Goal: Task Accomplishment & Management: Manage account settings

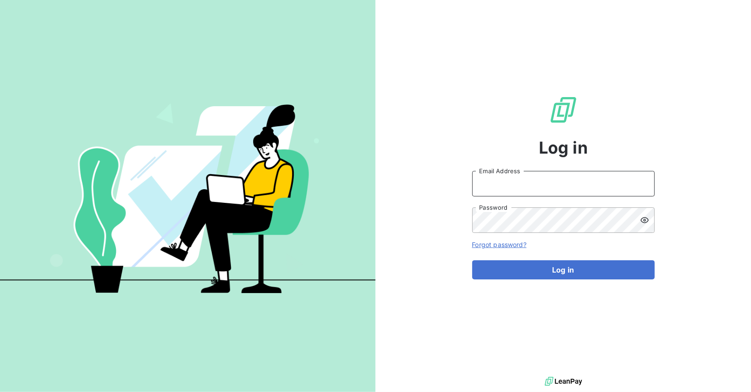
click at [551, 188] on input "Email Address" at bounding box center [563, 184] width 183 height 26
type input "[EMAIL_ADDRESS][DOMAIN_NAME]"
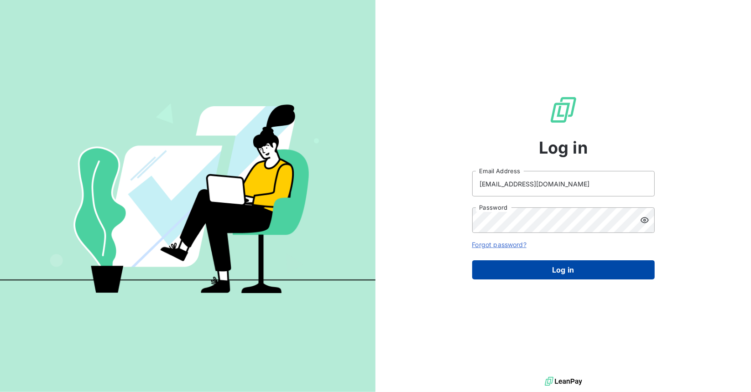
click at [530, 261] on button "Log in" at bounding box center [563, 270] width 183 height 19
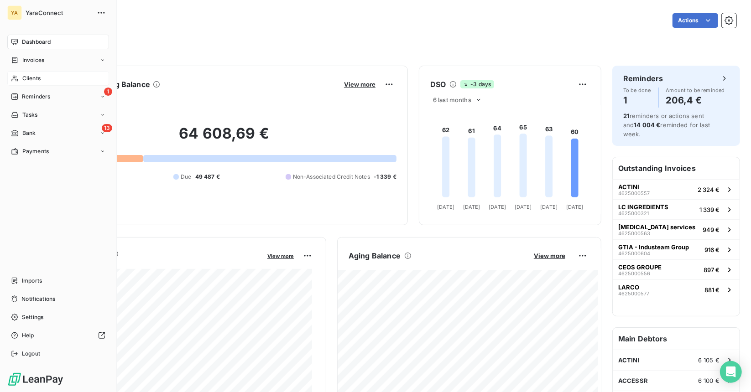
click at [39, 80] on span "Clients" at bounding box center [31, 78] width 18 height 8
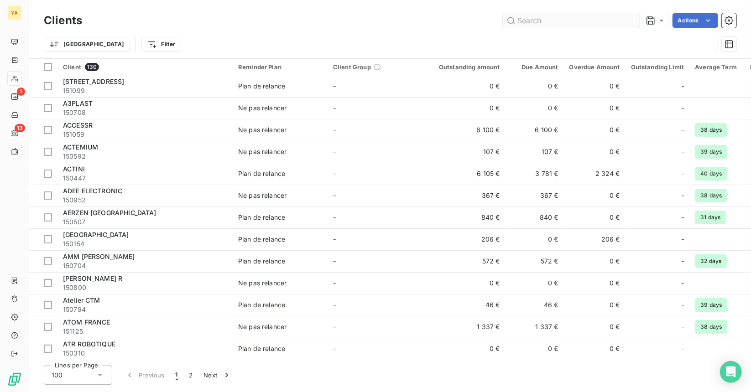
click at [596, 23] on input "text" at bounding box center [571, 20] width 137 height 15
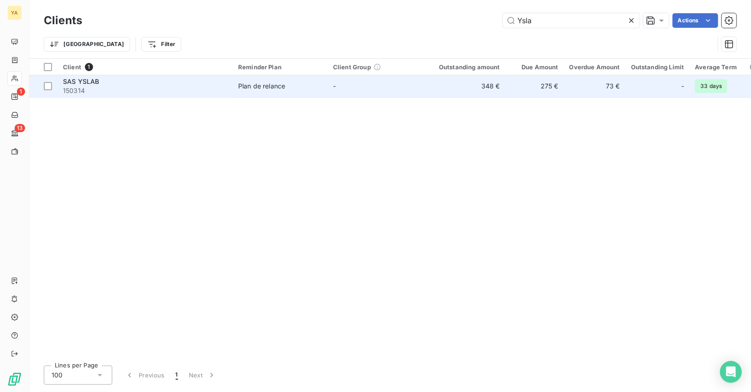
type input "Ysla"
click at [550, 87] on td "275 €" at bounding box center [535, 86] width 58 height 22
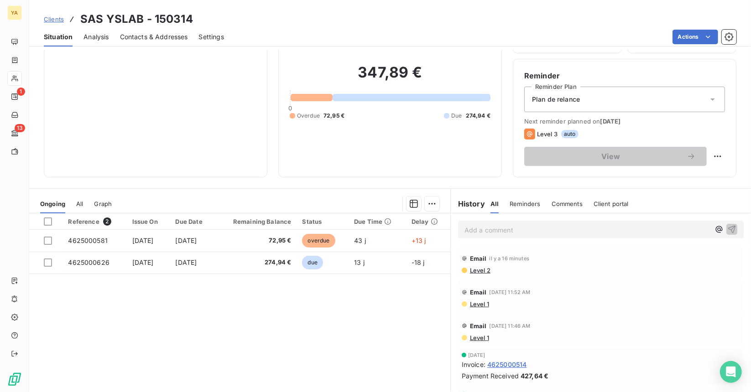
scroll to position [84, 0]
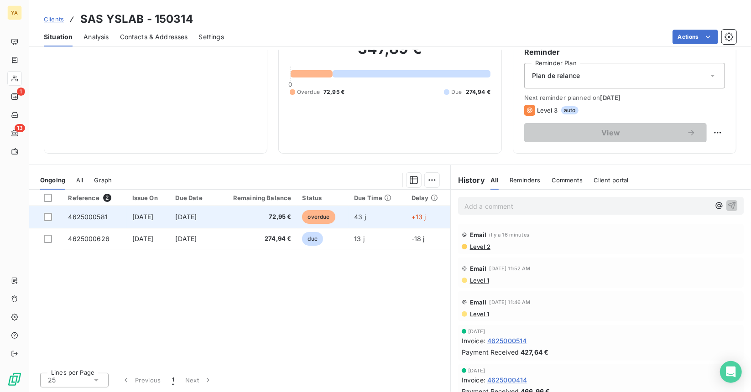
click at [247, 220] on span "72,95 €" at bounding box center [255, 217] width 71 height 9
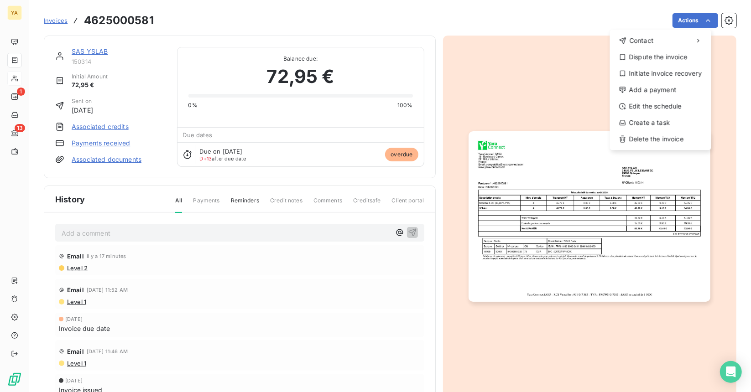
click at [538, 95] on html "YA 1 13 Invoices [PHONE_NUMBER] Actions Contact Dispute the invoice Initiate in…" at bounding box center [375, 196] width 751 height 392
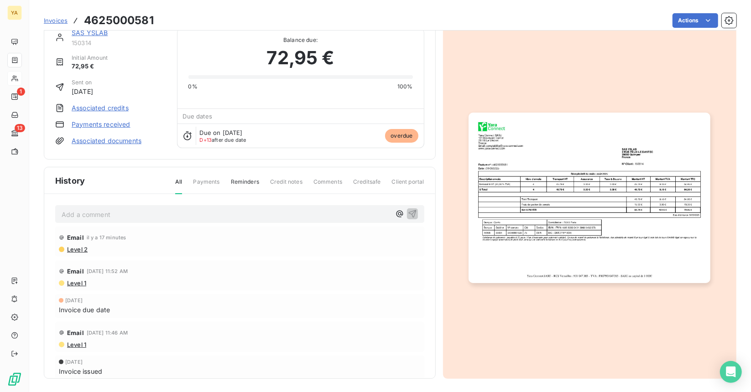
click at [115, 109] on link "Associated credits" at bounding box center [100, 108] width 57 height 9
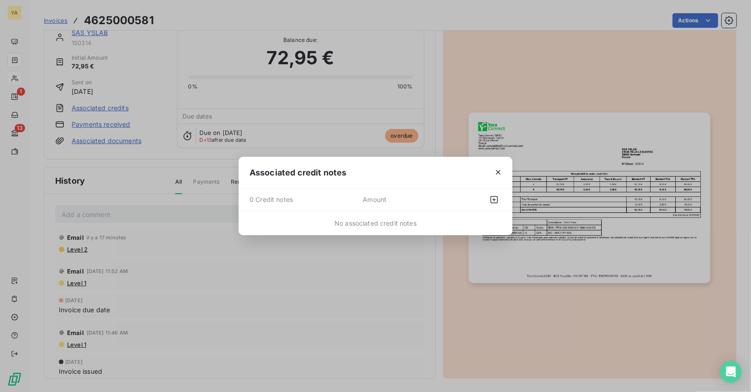
click at [497, 168] on icon "button" at bounding box center [498, 172] width 9 height 9
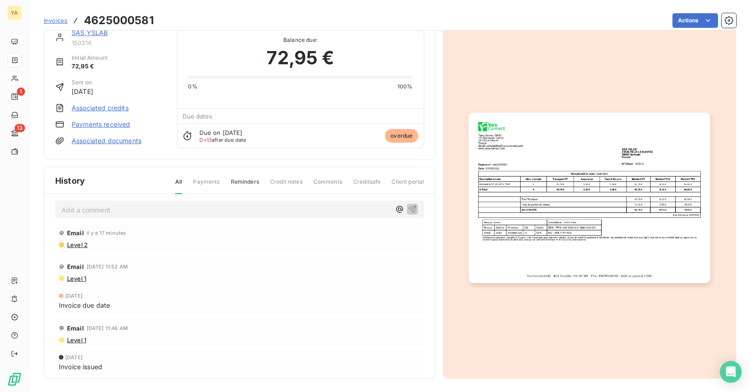
scroll to position [11, 0]
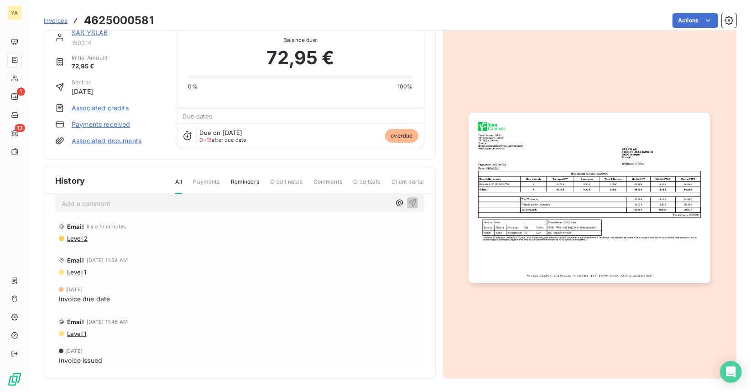
click at [396, 136] on span "overdue" at bounding box center [401, 136] width 33 height 14
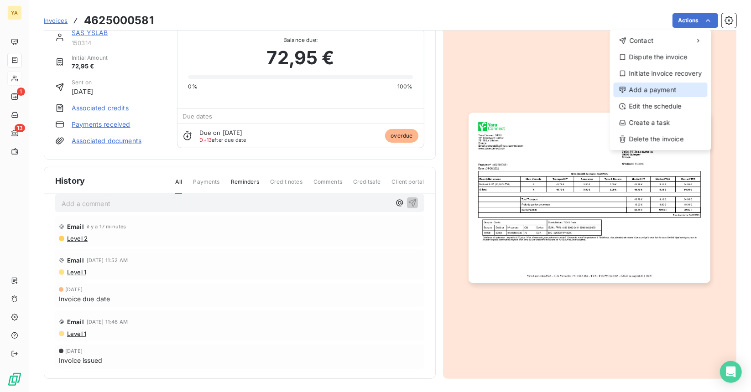
click at [654, 86] on div "Add a payment" at bounding box center [661, 90] width 94 height 15
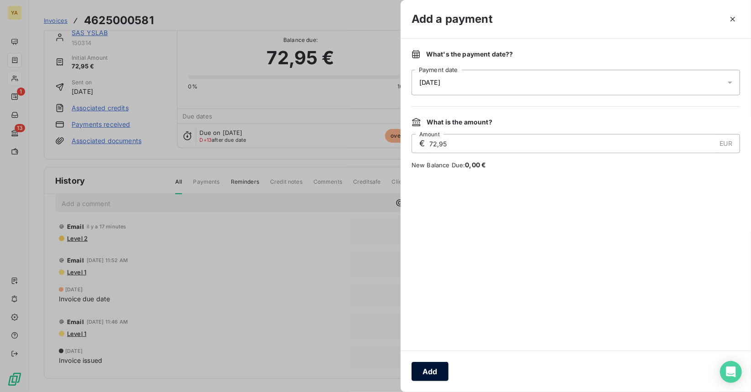
click at [433, 372] on button "Add" at bounding box center [430, 371] width 37 height 19
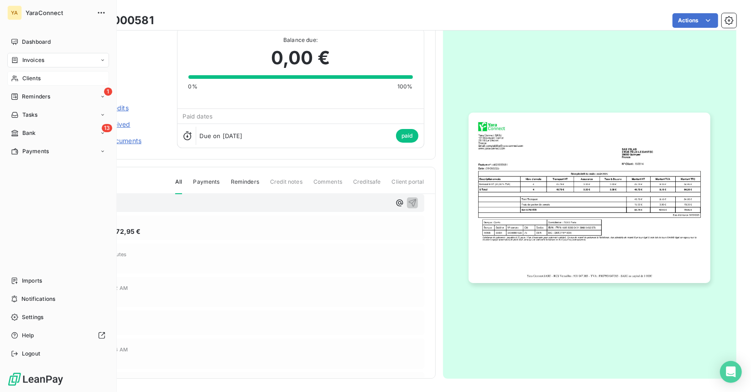
click at [22, 77] on span "Clients" at bounding box center [31, 78] width 18 height 8
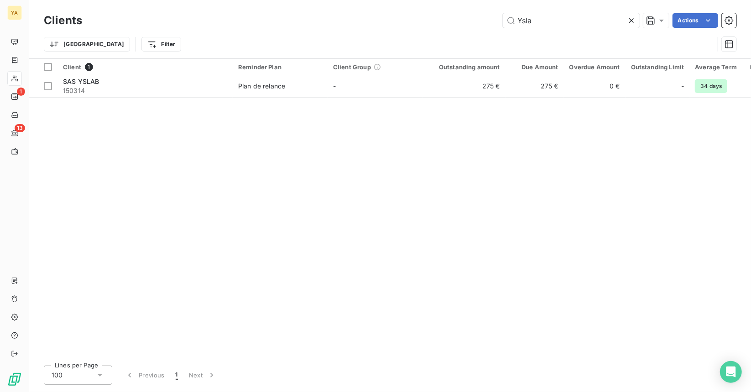
drag, startPoint x: 561, startPoint y: 21, endPoint x: 454, endPoint y: 24, distance: 106.8
click at [454, 22] on div "Ysla Actions" at bounding box center [414, 20] width 643 height 15
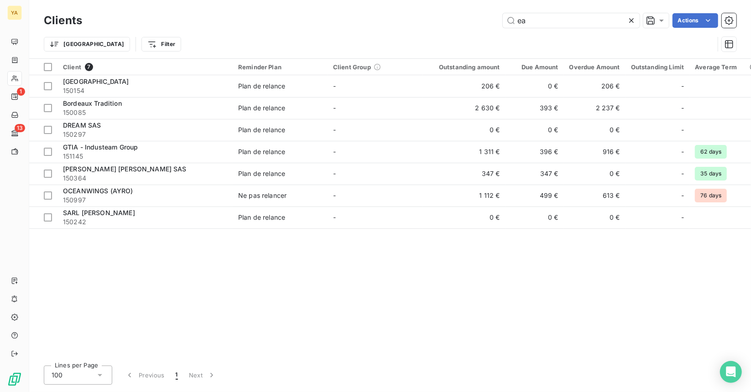
type input "e"
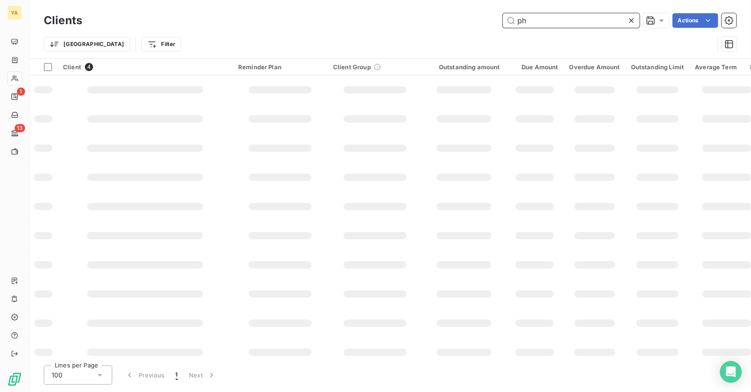
type input "p"
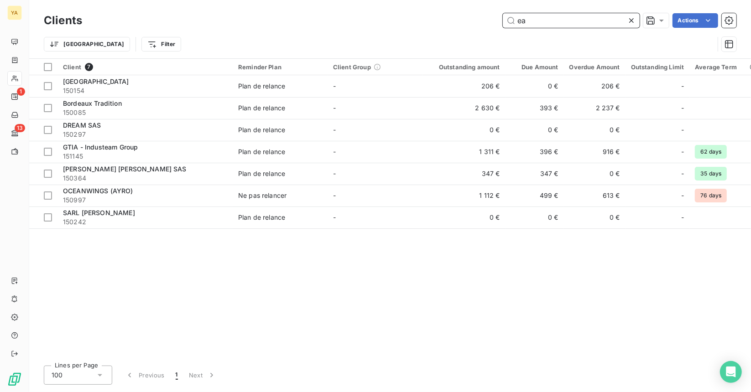
type input "e"
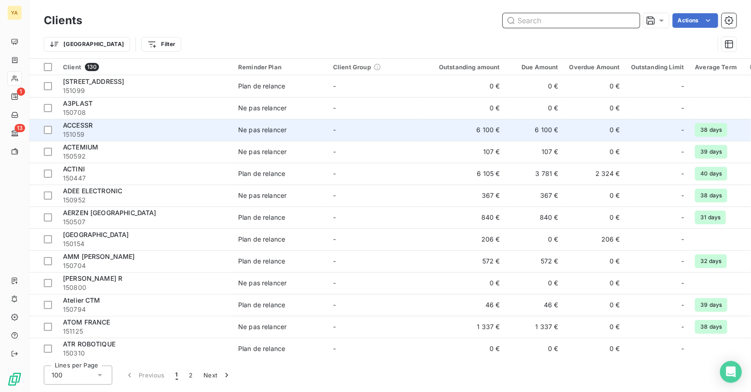
type input "e"
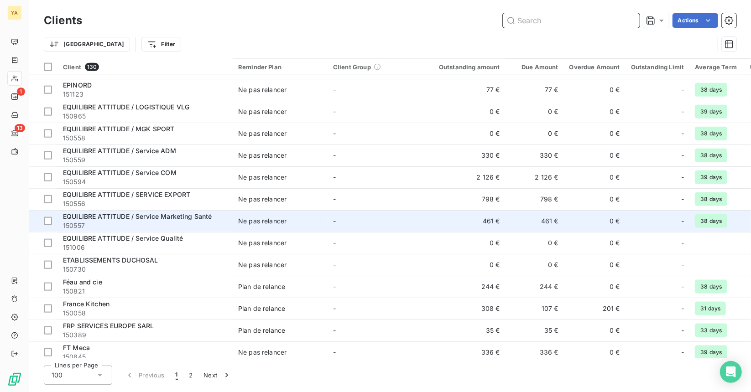
scroll to position [851, 0]
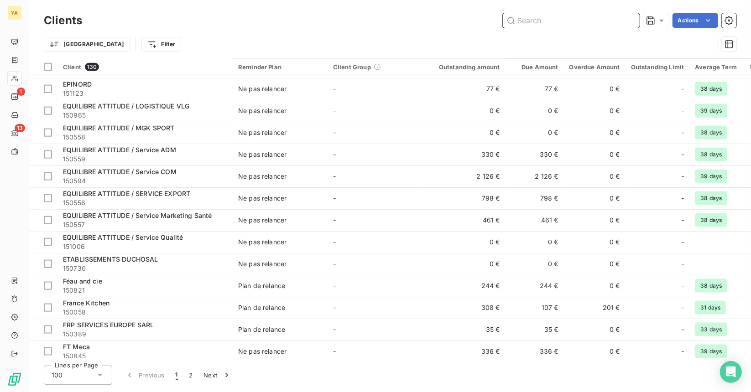
click at [526, 18] on input "text" at bounding box center [571, 20] width 137 height 15
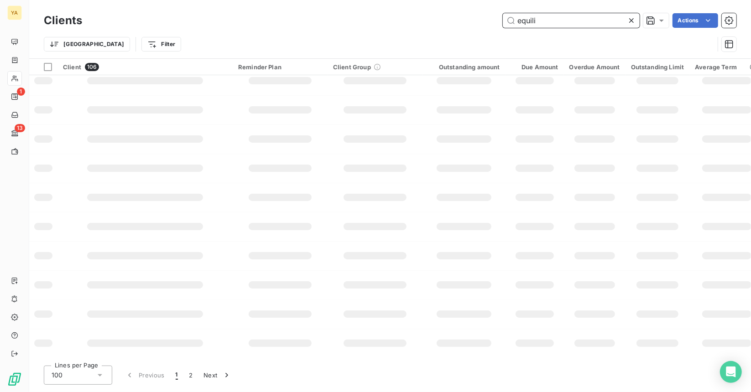
scroll to position [0, 0]
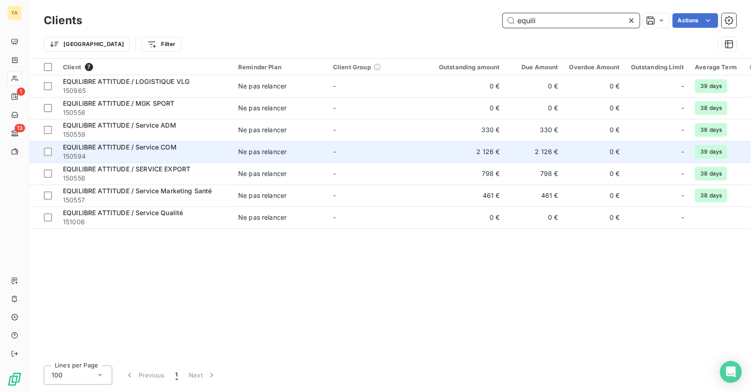
type input "equili"
click at [491, 153] on td "2 126 €" at bounding box center [464, 152] width 83 height 22
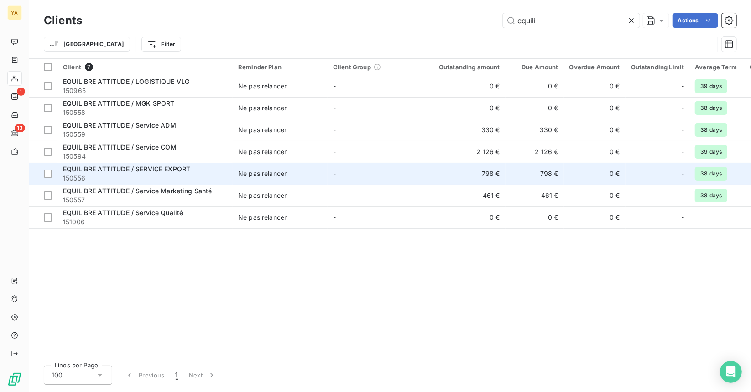
click at [478, 176] on td "798 €" at bounding box center [464, 174] width 83 height 22
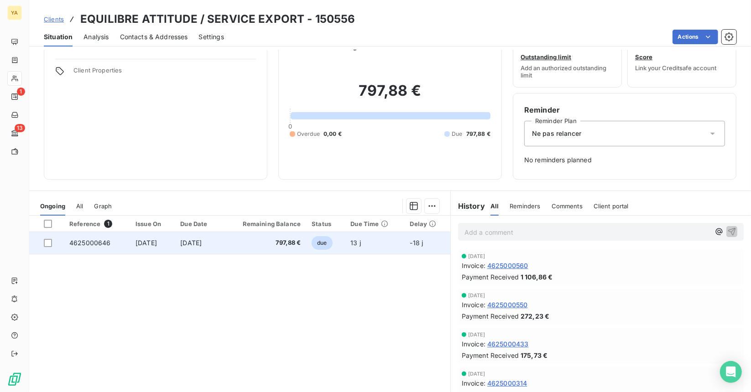
scroll to position [52, 0]
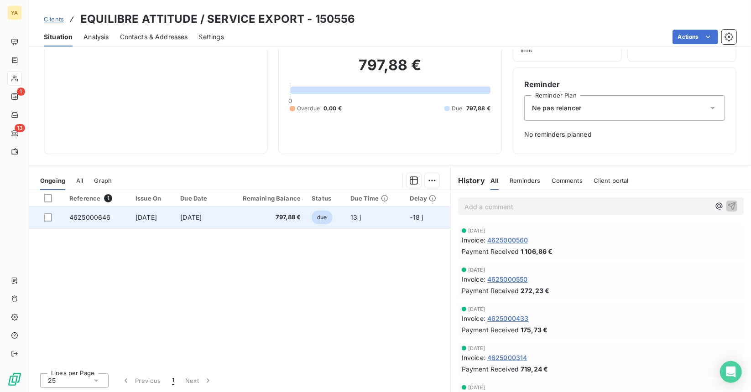
click at [202, 214] on span "[DATE]" at bounding box center [190, 218] width 21 height 8
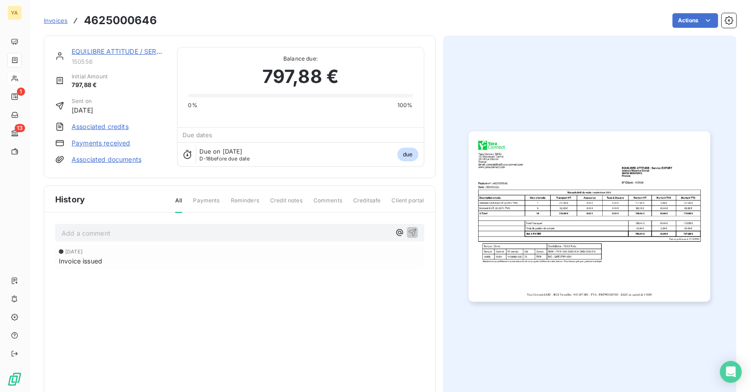
click at [61, 20] on span "Invoices" at bounding box center [56, 20] width 24 height 7
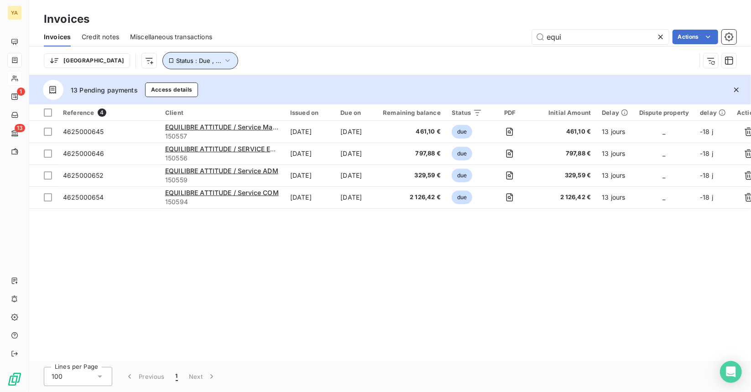
click at [173, 54] on button "Status : Due , ..." at bounding box center [200, 60] width 76 height 17
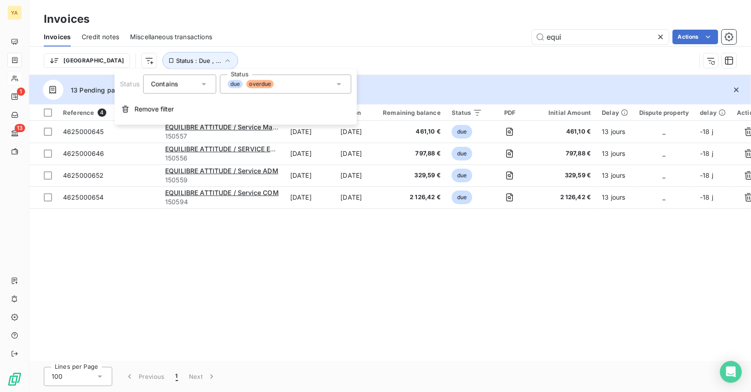
click at [331, 80] on div "due overdue" at bounding box center [285, 83] width 131 height 19
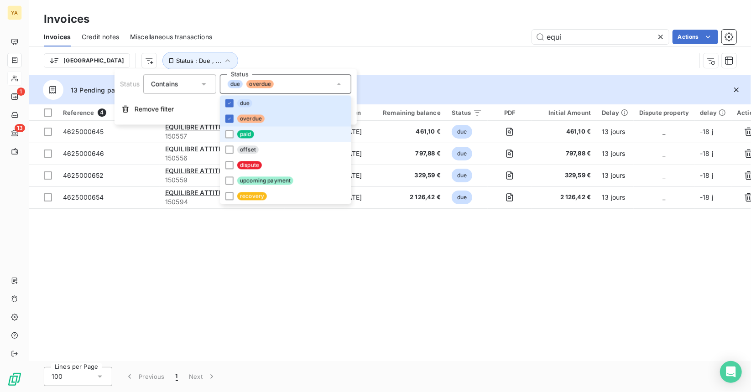
click at [238, 130] on li "paid" at bounding box center [285, 134] width 131 height 16
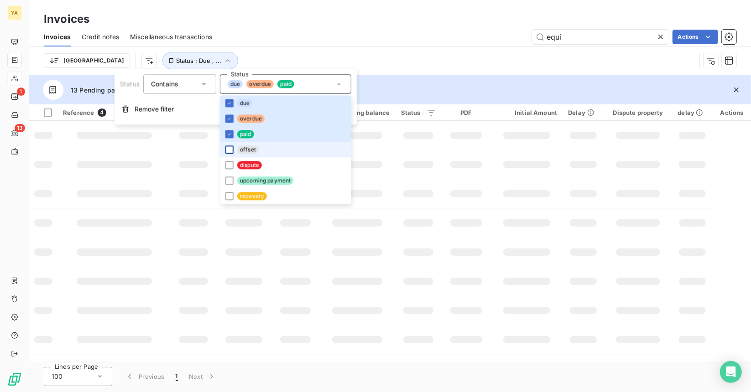
click at [232, 149] on div at bounding box center [229, 150] width 8 height 8
click at [230, 166] on div at bounding box center [229, 165] width 8 height 8
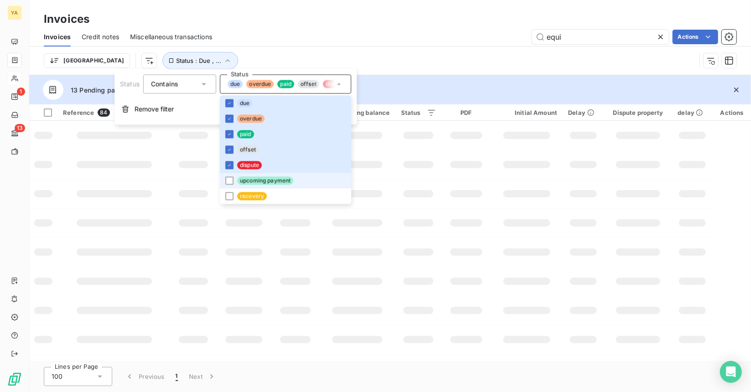
drag, startPoint x: 231, startPoint y: 179, endPoint x: 232, endPoint y: 185, distance: 6.4
click at [231, 180] on div at bounding box center [229, 181] width 8 height 8
drag, startPoint x: 231, startPoint y: 193, endPoint x: 238, endPoint y: 195, distance: 7.0
click at [231, 194] on div at bounding box center [229, 196] width 8 height 8
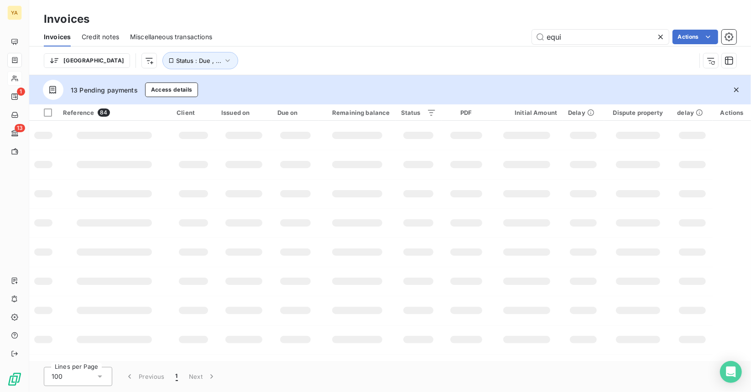
click at [429, 64] on div "[GEOGRAPHIC_DATA] Status : Due , ..." at bounding box center [370, 60] width 652 height 17
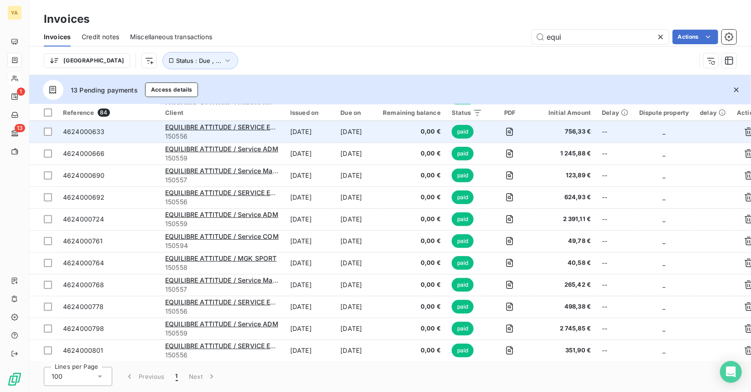
scroll to position [243, 0]
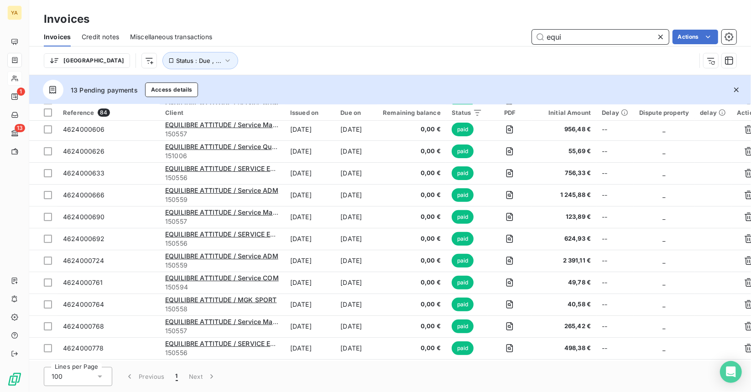
click at [570, 34] on input "equi" at bounding box center [600, 37] width 137 height 15
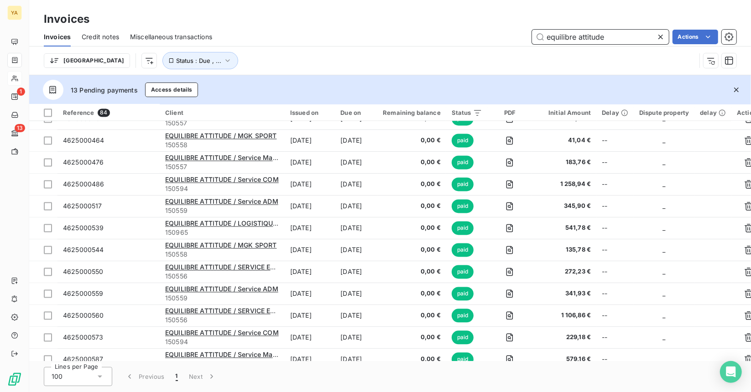
scroll to position [1603, 0]
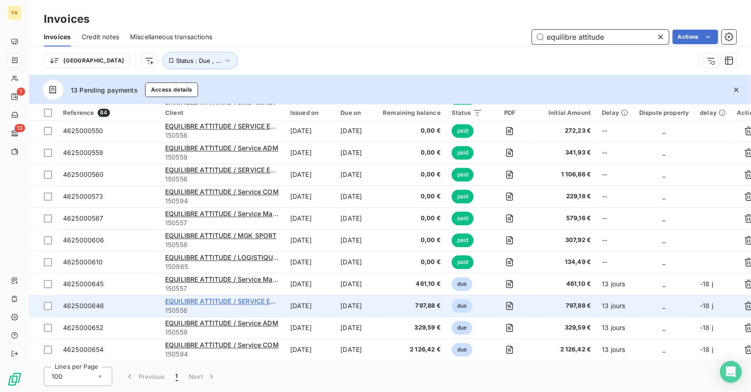
type input "equilibre attitude"
click at [268, 298] on span "EQUILIBRE ATTITUDE / SERVICE EXPORT" at bounding box center [228, 302] width 127 height 8
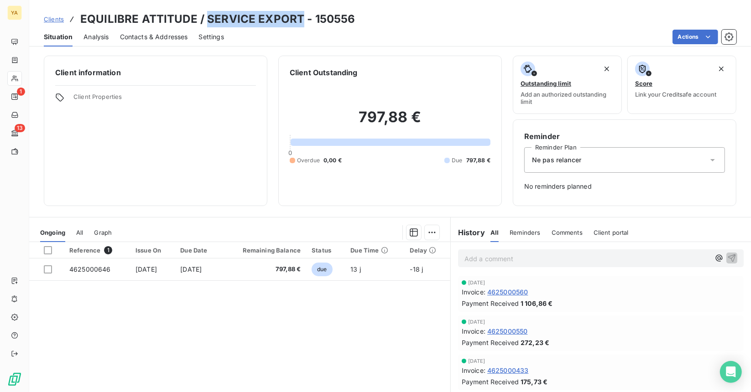
drag, startPoint x: 297, startPoint y: 18, endPoint x: 208, endPoint y: 18, distance: 88.5
click at [208, 18] on h3 "EQUILIBRE ATTITUDE / SERVICE EXPORT - 150556" at bounding box center [217, 19] width 275 height 16
copy h3 "SERVICE EXPORT"
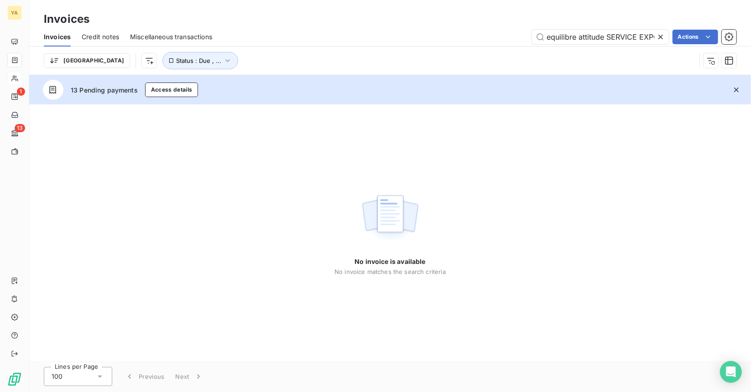
drag, startPoint x: 589, startPoint y: 36, endPoint x: 489, endPoint y: 41, distance: 100.5
click at [491, 40] on div "equilibre attitude SERVICE EXPORT Actions" at bounding box center [479, 37] width 513 height 15
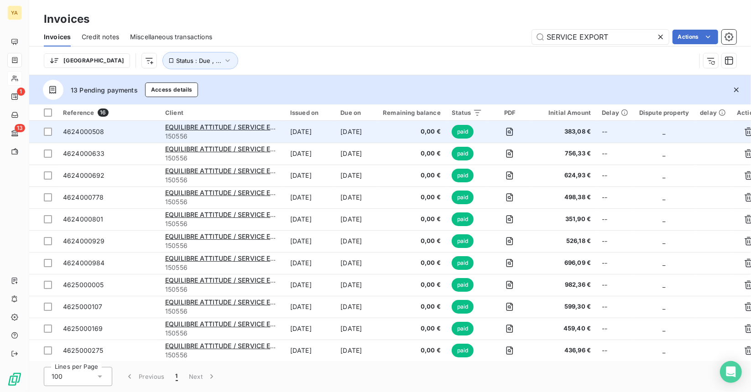
type input "SERVICE EXPORT"
click at [377, 134] on td "[DATE]" at bounding box center [356, 132] width 42 height 22
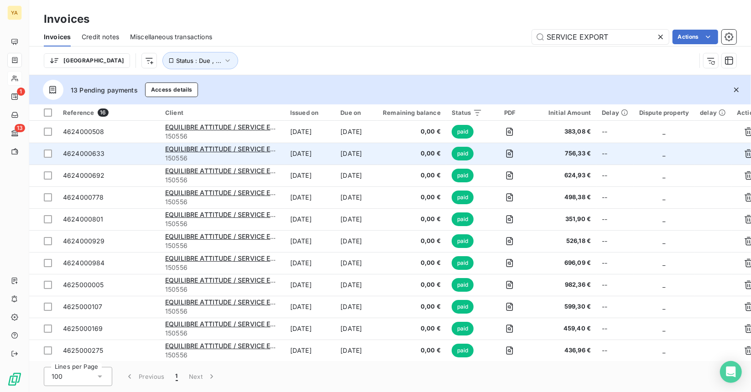
click at [357, 155] on td "[DATE]" at bounding box center [356, 154] width 42 height 22
